Goal: Task Accomplishment & Management: Manage account settings

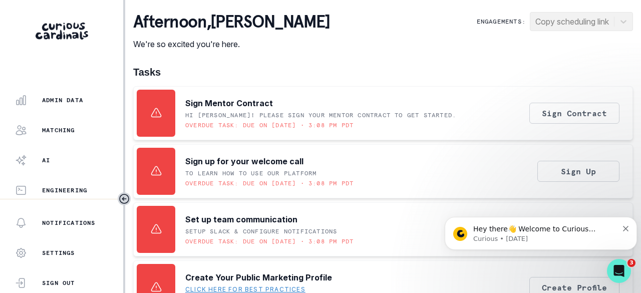
scroll to position [321, 0]
click at [69, 100] on p "Admin Data" at bounding box center [62, 99] width 41 height 8
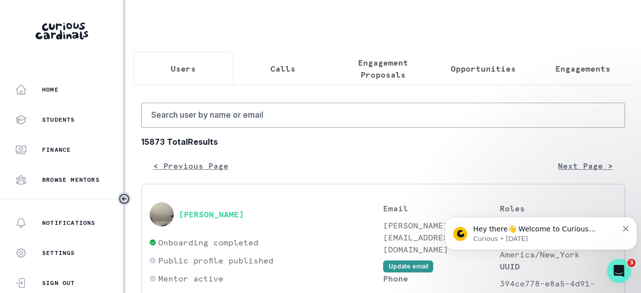
click at [572, 73] on p "Engagements" at bounding box center [583, 69] width 55 height 12
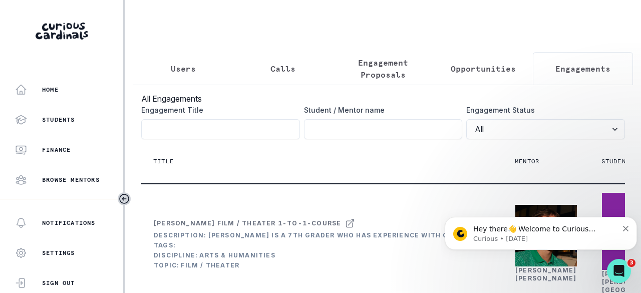
click at [384, 133] on input "Engagement Title" at bounding box center [383, 129] width 159 height 20
type input "harish"
click button "submit" at bounding box center [0, 0] width 0 height 0
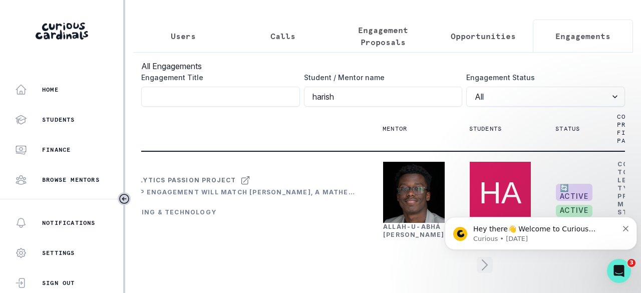
scroll to position [0, 183]
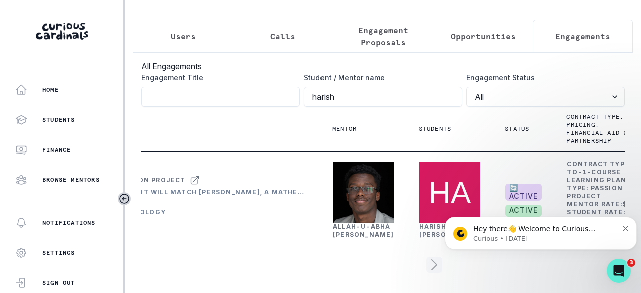
click at [345, 223] on link "Alláh-[PERSON_NAME]" at bounding box center [364, 231] width 62 height 16
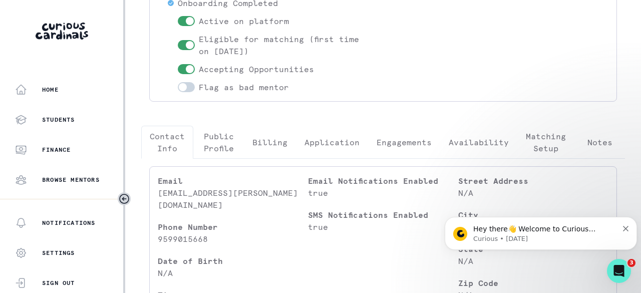
scroll to position [150, 0]
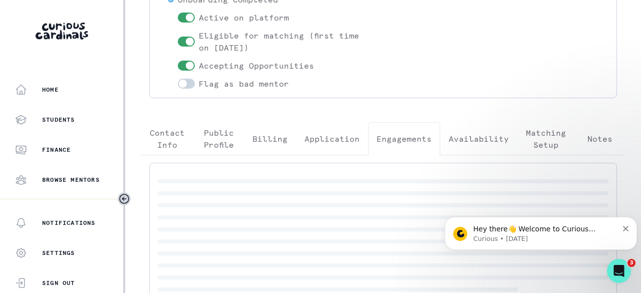
click at [411, 140] on p "Engagements" at bounding box center [404, 139] width 55 height 12
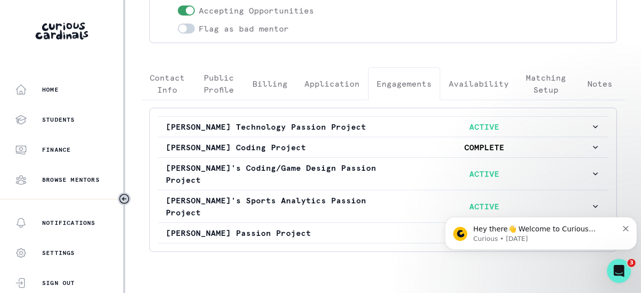
scroll to position [205, 0]
click at [314, 194] on p "[PERSON_NAME]'s Sports Analytics Passion Project" at bounding box center [272, 206] width 212 height 24
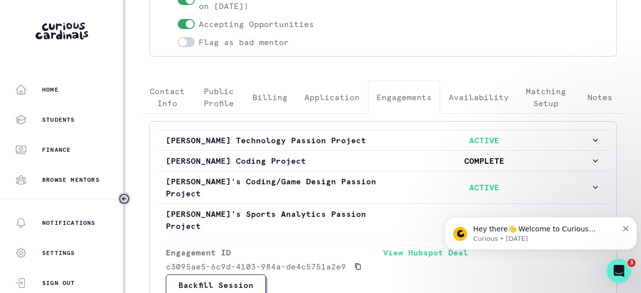
scroll to position [155, 0]
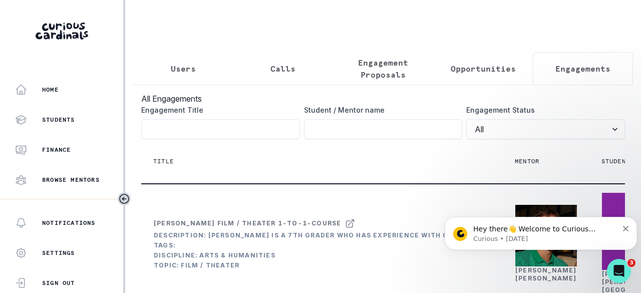
click at [189, 65] on p "Users" at bounding box center [183, 69] width 25 height 12
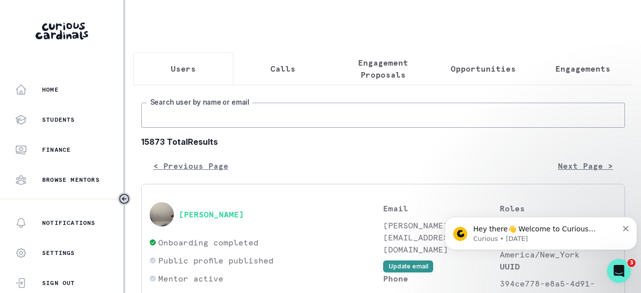
click at [206, 128] on input "Search user by name or email" at bounding box center [383, 115] width 484 height 25
type input "[PERSON_NAME]"
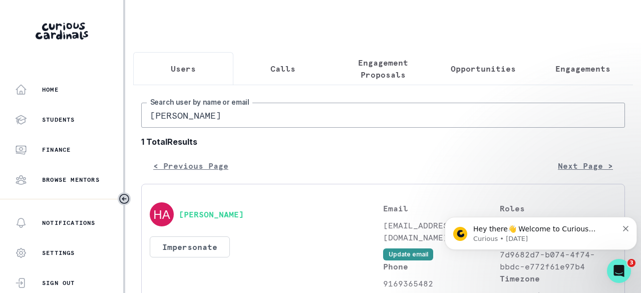
scroll to position [100, 0]
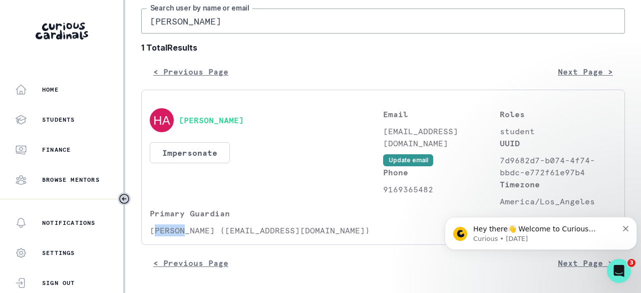
drag, startPoint x: 184, startPoint y: 230, endPoint x: 153, endPoint y: 231, distance: 31.1
click at [153, 231] on p "[PERSON_NAME] ([EMAIL_ADDRESS][DOMAIN_NAME])" at bounding box center [266, 230] width 233 height 12
drag, startPoint x: 196, startPoint y: 229, endPoint x: 221, endPoint y: 235, distance: 26.2
click at [221, 235] on p "[PERSON_NAME] ([EMAIL_ADDRESS][DOMAIN_NAME])" at bounding box center [266, 230] width 233 height 12
copy p "ekrads"
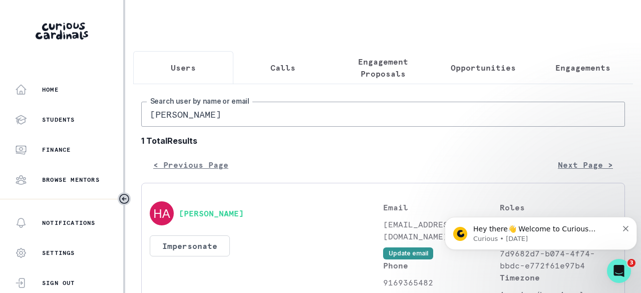
scroll to position [0, 0]
click at [218, 117] on input "[PERSON_NAME]" at bounding box center [383, 115] width 484 height 25
paste input "[PERSON_NAME] or [PERSON_NAME]"
click at [236, 122] on input "[PERSON_NAME]" at bounding box center [383, 115] width 484 height 25
type input "[PERSON_NAME]"
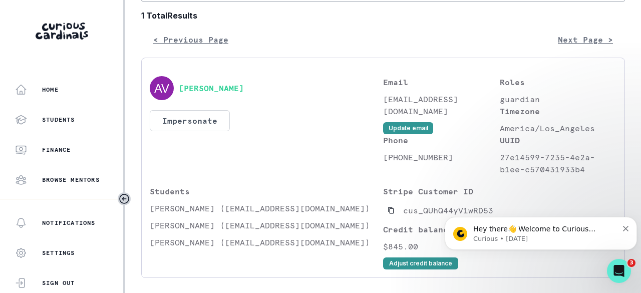
scroll to position [150, 0]
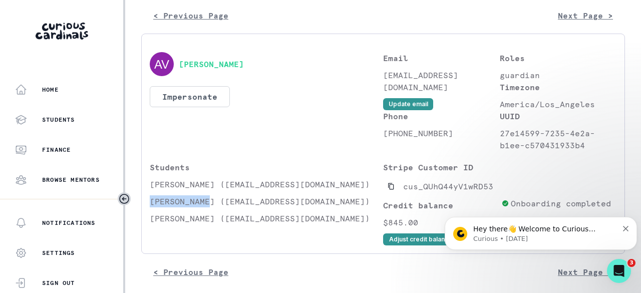
drag, startPoint x: 209, startPoint y: 208, endPoint x: 150, endPoint y: 206, distance: 59.1
click at [150, 206] on p "[PERSON_NAME] ([EMAIL_ADDRESS][DOMAIN_NAME])" at bounding box center [266, 201] width 233 height 12
copy p "[PERSON_NAME]"
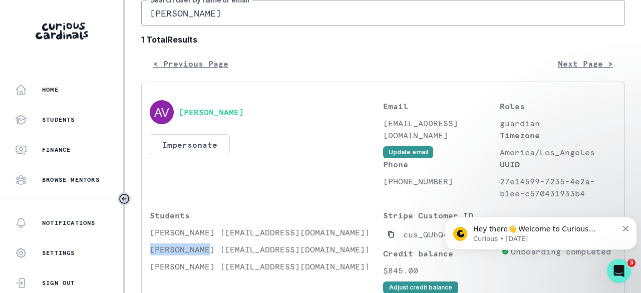
scroll to position [0, 0]
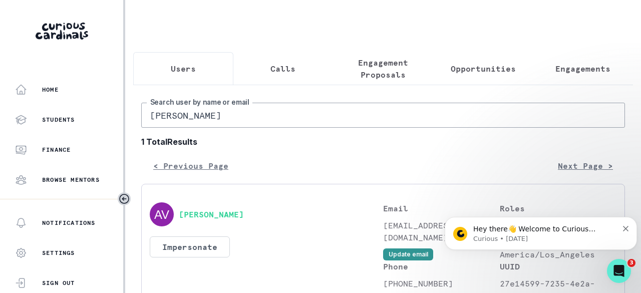
click at [564, 62] on button "Engagements" at bounding box center [583, 68] width 100 height 33
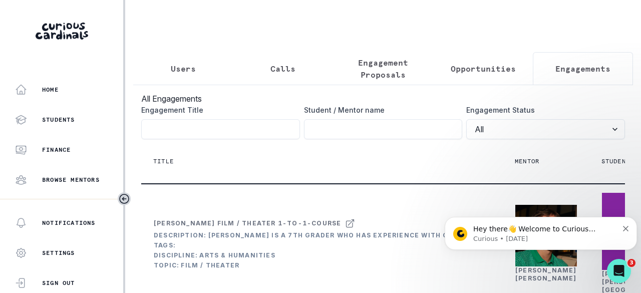
click at [403, 139] on input "Engagement Title" at bounding box center [383, 129] width 159 height 20
paste input "[PERSON_NAME]"
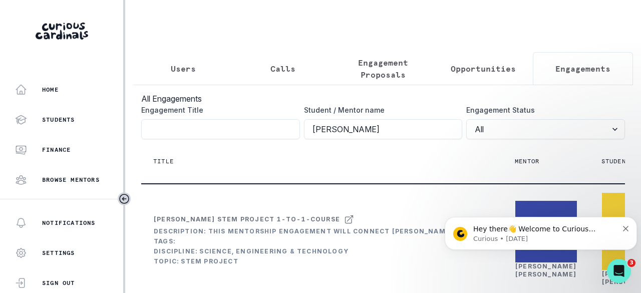
type input "[PERSON_NAME]"
click button "submit" at bounding box center [0, 0] width 0 height 0
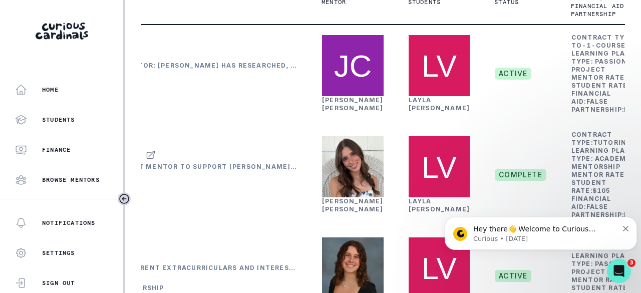
scroll to position [128, 0]
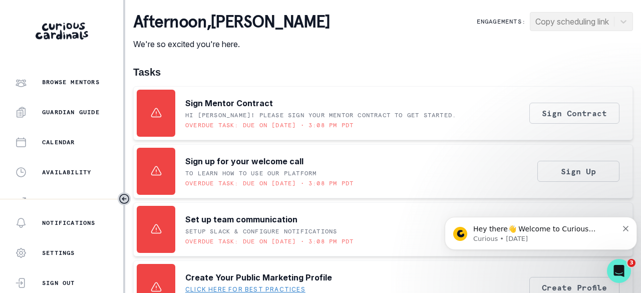
scroll to position [321, 0]
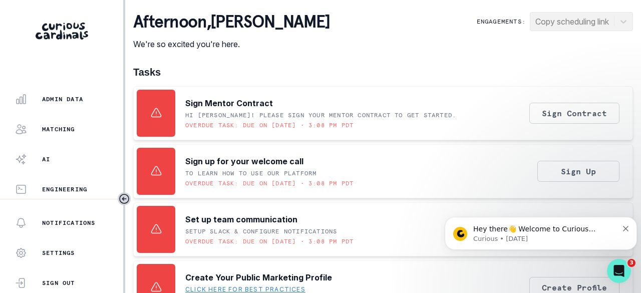
click at [63, 103] on div "Admin Data" at bounding box center [69, 99] width 108 height 12
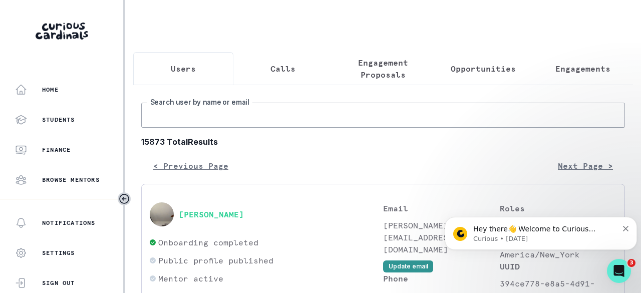
click at [187, 118] on input "Search user by name or email" at bounding box center [383, 115] width 484 height 25
type input "[PERSON_NAME]"
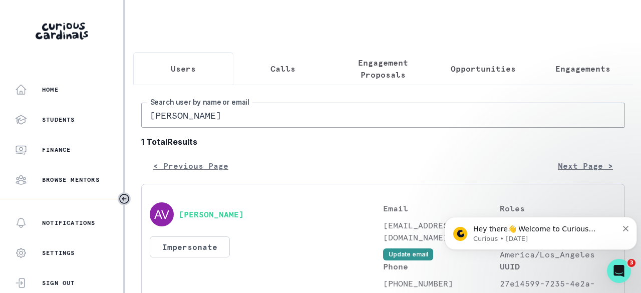
click at [556, 72] on p "Engagements" at bounding box center [583, 69] width 55 height 12
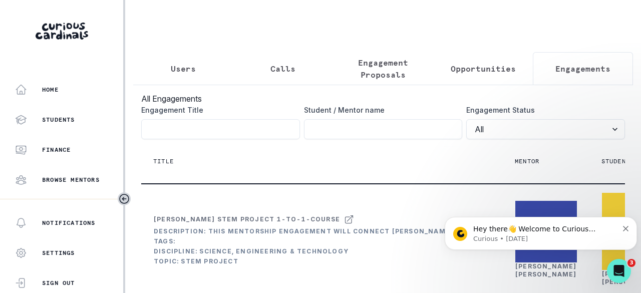
click at [393, 134] on input "Engagement Title" at bounding box center [383, 129] width 159 height 20
paste input "[PERSON_NAME]"
type input "[PERSON_NAME]"
click button "submit" at bounding box center [0, 0] width 0 height 0
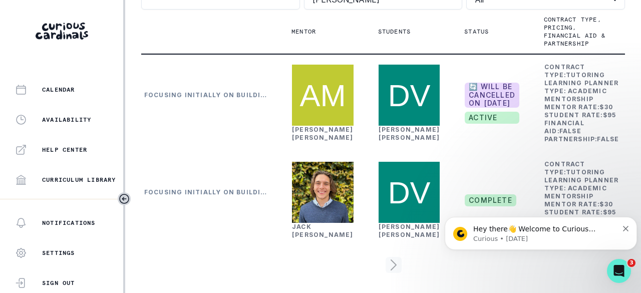
scroll to position [321, 0]
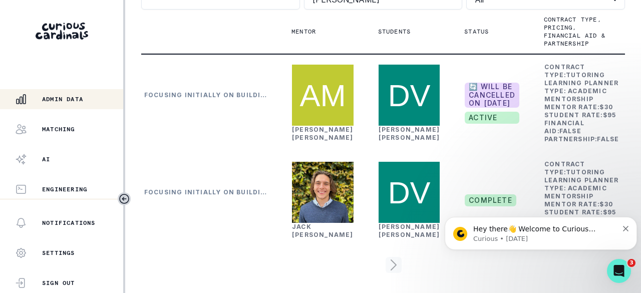
click at [67, 135] on button "Matching" at bounding box center [61, 129] width 123 height 20
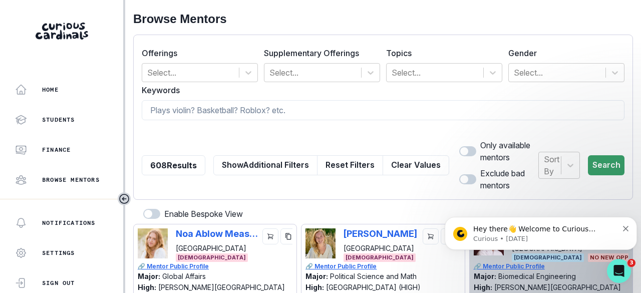
click at [198, 105] on input at bounding box center [383, 110] width 483 height 20
type input "o"
type input "[PERSON_NAME]"
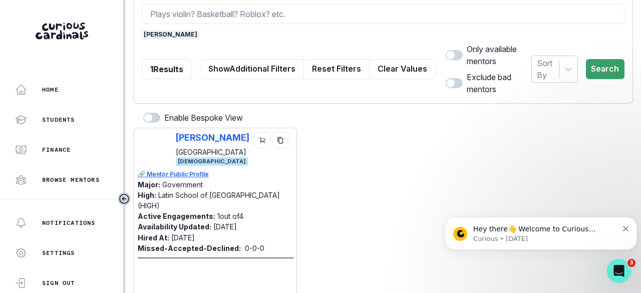
scroll to position [100, 0]
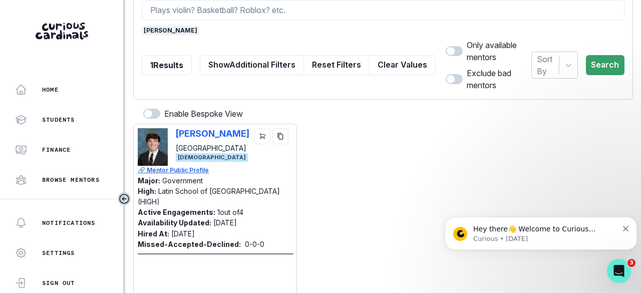
click at [283, 139] on button "copy" at bounding box center [281, 136] width 16 height 16
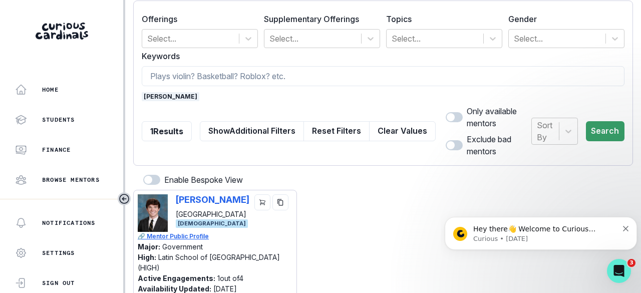
scroll to position [0, 0]
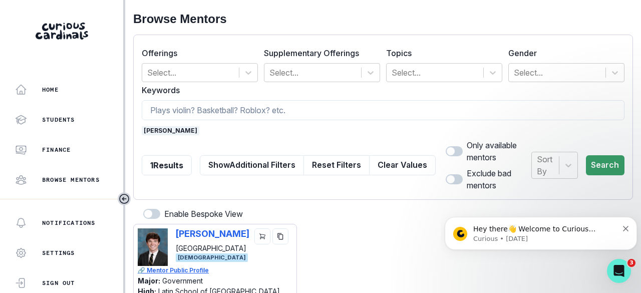
drag, startPoint x: 161, startPoint y: 129, endPoint x: 173, endPoint y: 110, distance: 21.8
click at [161, 129] on span "[PERSON_NAME]" at bounding box center [171, 130] width 58 height 9
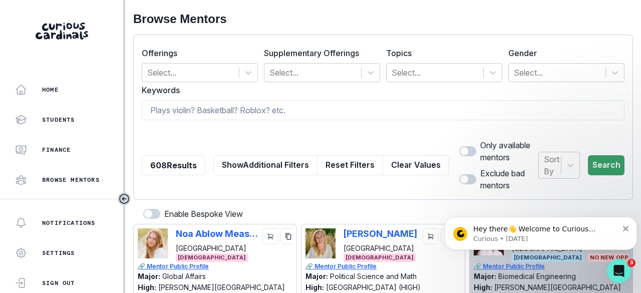
click at [173, 110] on input at bounding box center [383, 110] width 483 height 20
paste input "[PERSON_NAME]"
type input "[PERSON_NAME]"
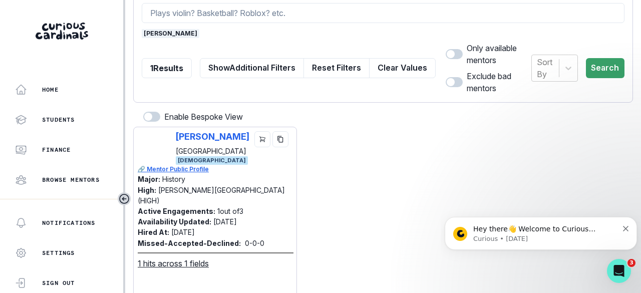
scroll to position [100, 0]
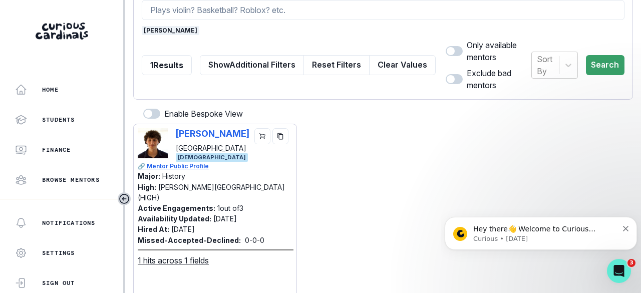
click at [278, 137] on icon "copy" at bounding box center [280, 136] width 7 height 7
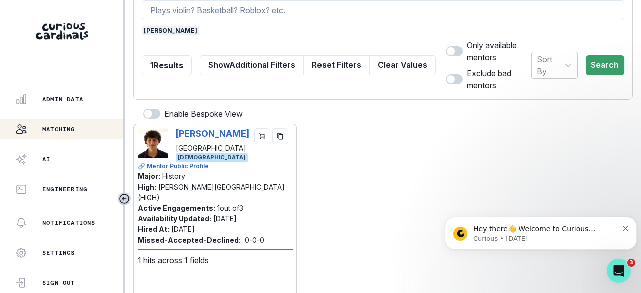
click at [64, 96] on p "Admin Data" at bounding box center [62, 99] width 41 height 8
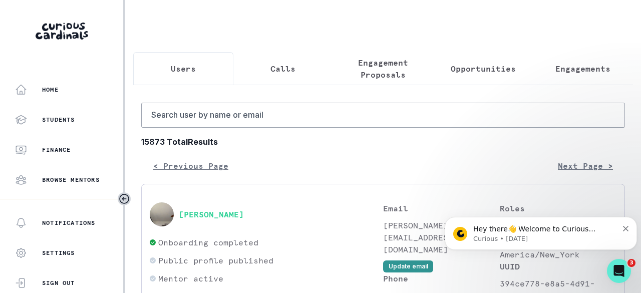
click at [184, 63] on p "Users" at bounding box center [183, 69] width 25 height 12
click at [195, 117] on input "Search user by name or email" at bounding box center [383, 115] width 484 height 25
type input "[PERSON_NAME]"
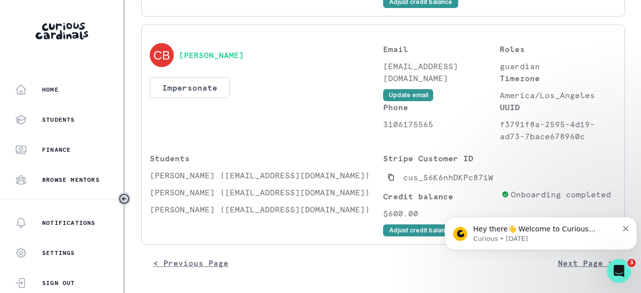
scroll to position [622, 0]
click at [413, 226] on button "Adjust credit balance" at bounding box center [420, 230] width 75 height 12
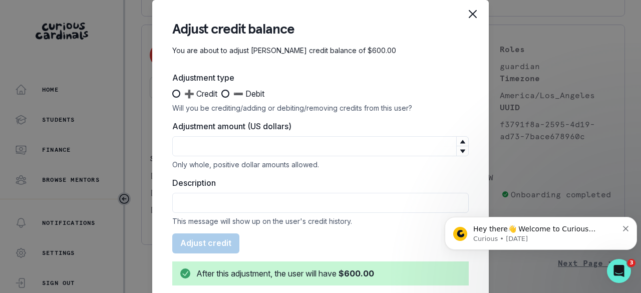
click at [225, 94] on span at bounding box center [225, 94] width 8 height 8
click at [221, 94] on input "➖ Debit" at bounding box center [221, 94] width 1 height 1
radio input "true"
click at [231, 141] on input "Adjustment amount (US dollars)" at bounding box center [320, 146] width 297 height 20
type input "2"
